Goal: Transaction & Acquisition: Download file/media

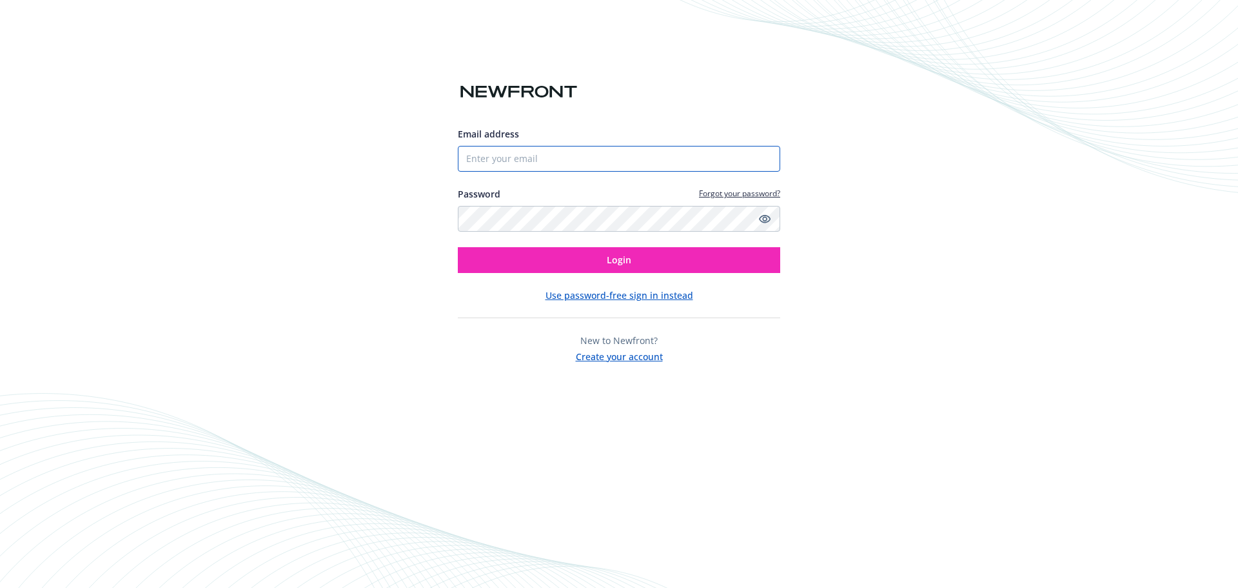
click at [625, 154] on input "Email address" at bounding box center [619, 159] width 323 height 26
click at [624, 154] on input "Email address" at bounding box center [619, 159] width 323 height 26
click at [628, 155] on input "Email address" at bounding box center [619, 159] width 323 height 26
click at [633, 164] on input "Email address" at bounding box center [619, 159] width 323 height 26
click at [590, 164] on input "Email address" at bounding box center [619, 159] width 323 height 26
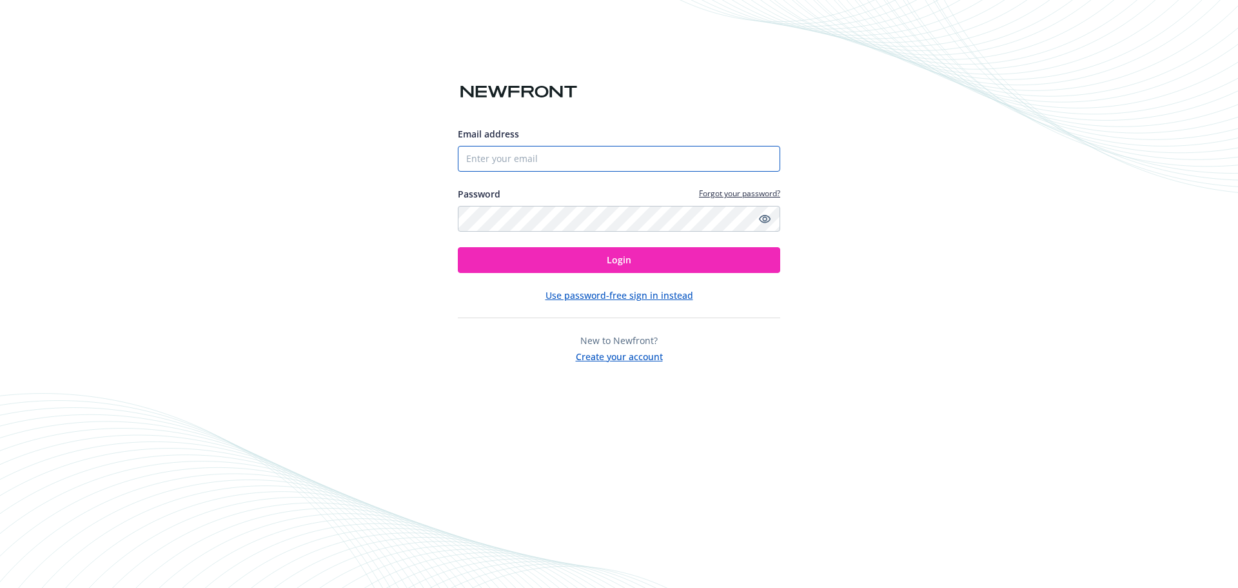
click at [603, 161] on input "Email address" at bounding box center [619, 159] width 323 height 26
click at [611, 163] on input "Email address" at bounding box center [619, 159] width 323 height 26
click at [569, 166] on input "Email address" at bounding box center [619, 159] width 323 height 26
click at [525, 166] on input "Email address" at bounding box center [619, 159] width 323 height 26
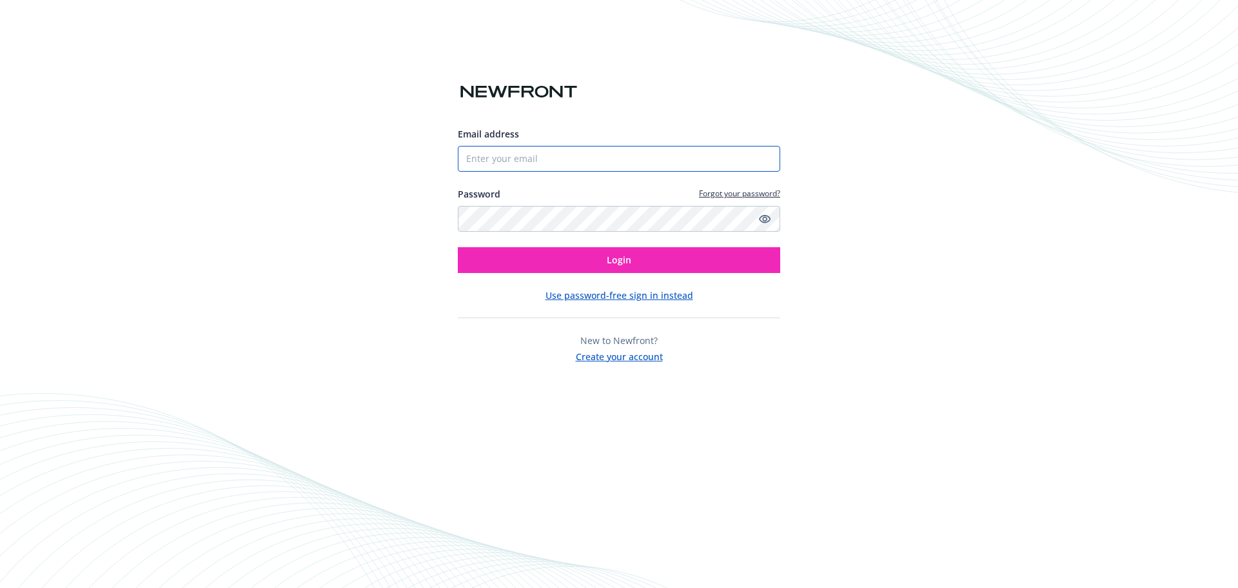
click at [639, 148] on input "Email address" at bounding box center [619, 159] width 323 height 26
click at [635, 157] on input "Email address" at bounding box center [619, 159] width 323 height 26
paste input "[EMAIL_ADDRESS]"
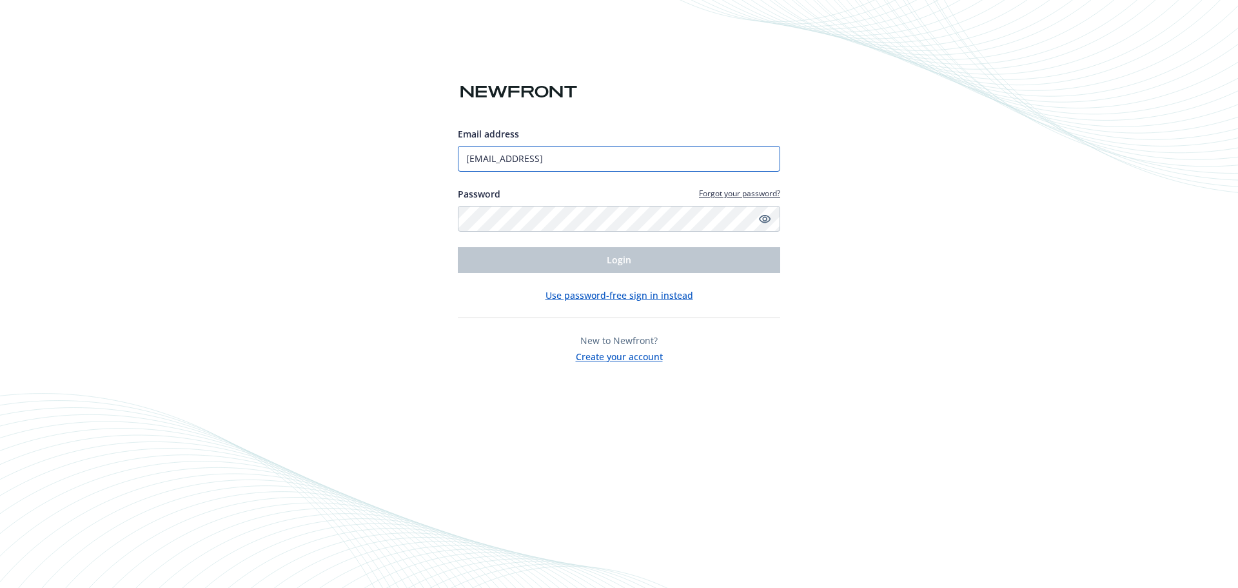
type input "[EMAIL_ADDRESS]"
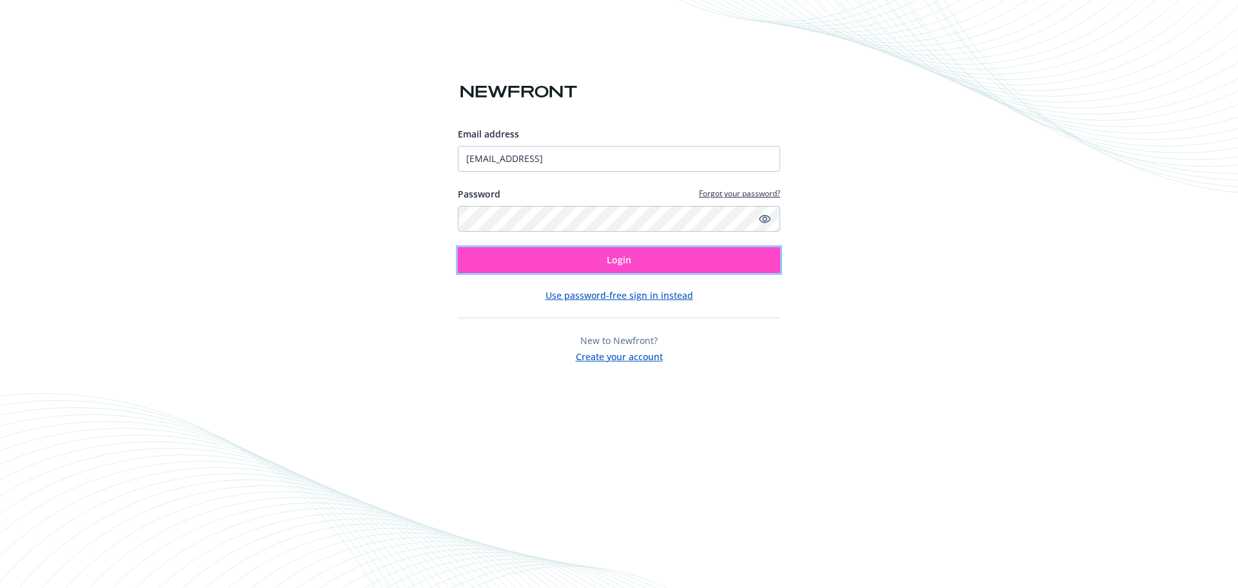
click at [561, 264] on button "Login" at bounding box center [619, 260] width 323 height 26
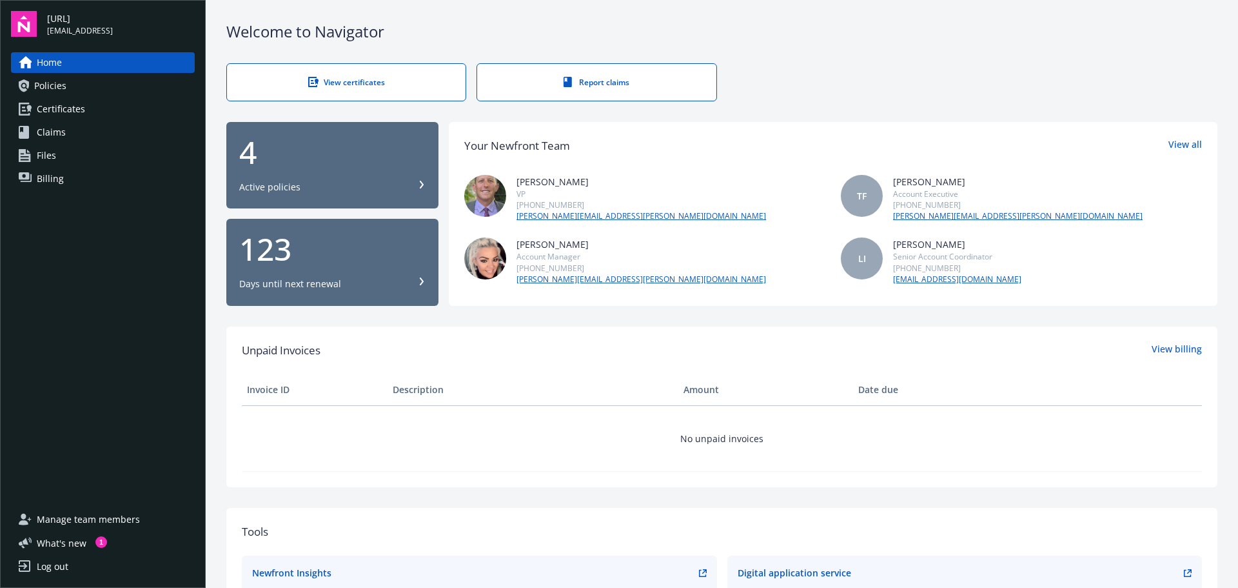
click at [101, 113] on link "Certificates" at bounding box center [103, 109] width 184 height 21
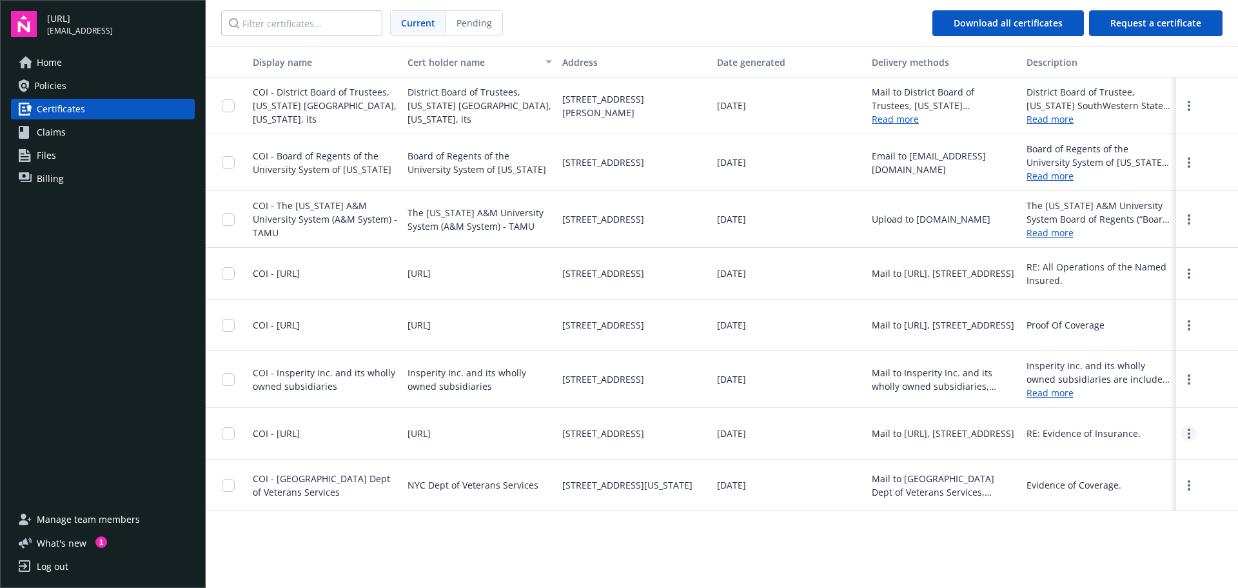
click at [1187, 436] on link "more" at bounding box center [1189, 433] width 15 height 15
click at [1146, 455] on link "Download" at bounding box center [1154, 460] width 84 height 26
click at [1192, 325] on link "more" at bounding box center [1189, 324] width 15 height 15
click at [1193, 271] on link "more" at bounding box center [1189, 273] width 15 height 15
click at [1153, 303] on link "Download" at bounding box center [1154, 300] width 84 height 26
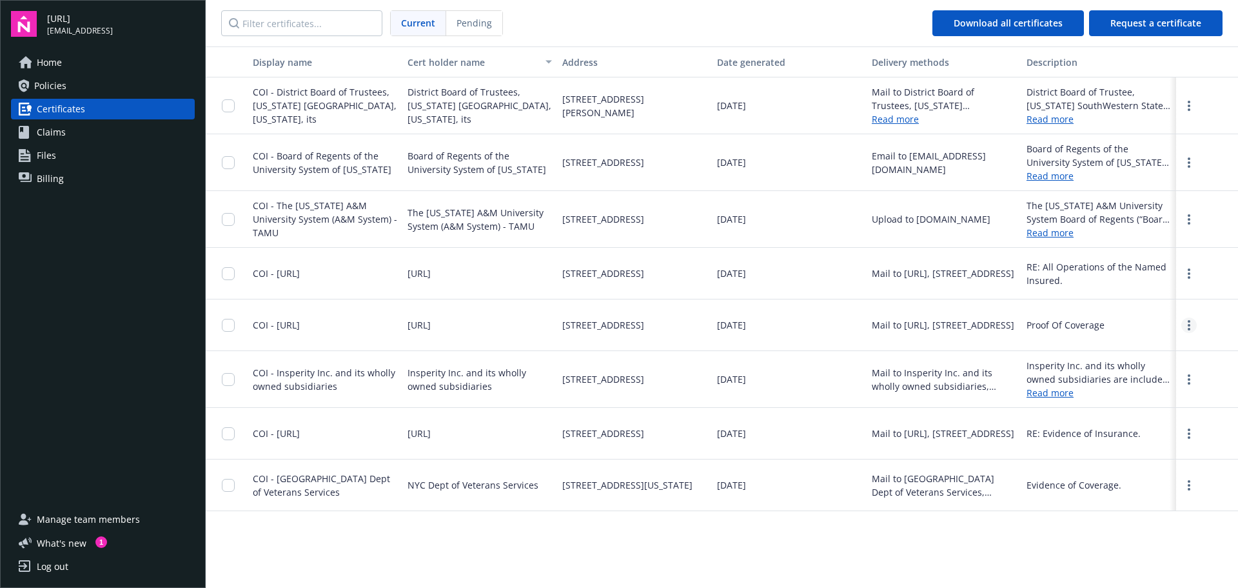
click at [1188, 326] on icon "more" at bounding box center [1189, 325] width 3 height 10
click at [1133, 350] on link "Download" at bounding box center [1154, 352] width 84 height 26
